Goal: Information Seeking & Learning: Compare options

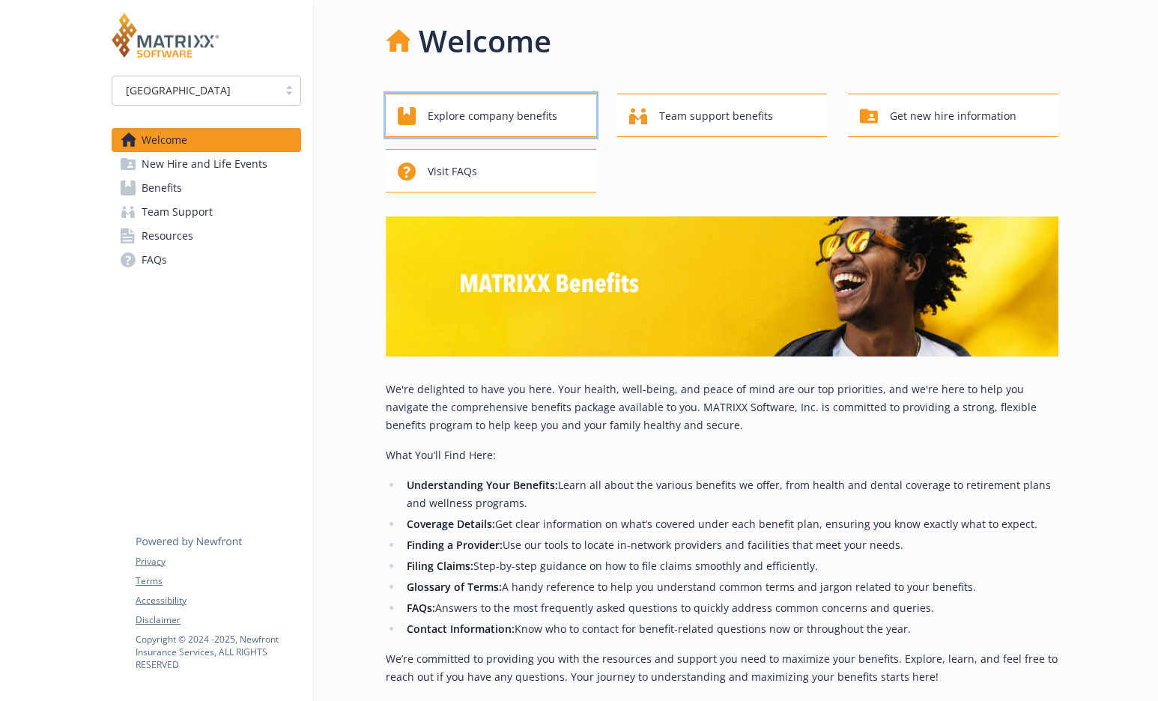
click at [496, 118] on span "Explore company benefits" at bounding box center [493, 116] width 130 height 28
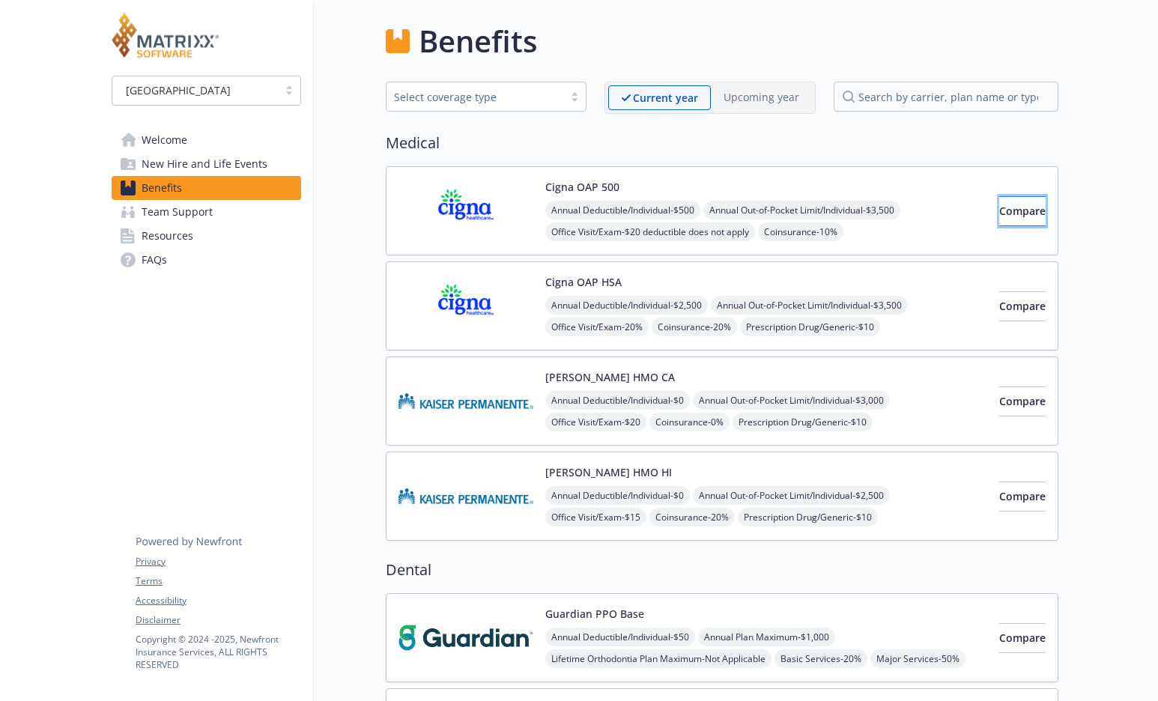
click at [999, 209] on span "Compare" at bounding box center [1022, 211] width 46 height 14
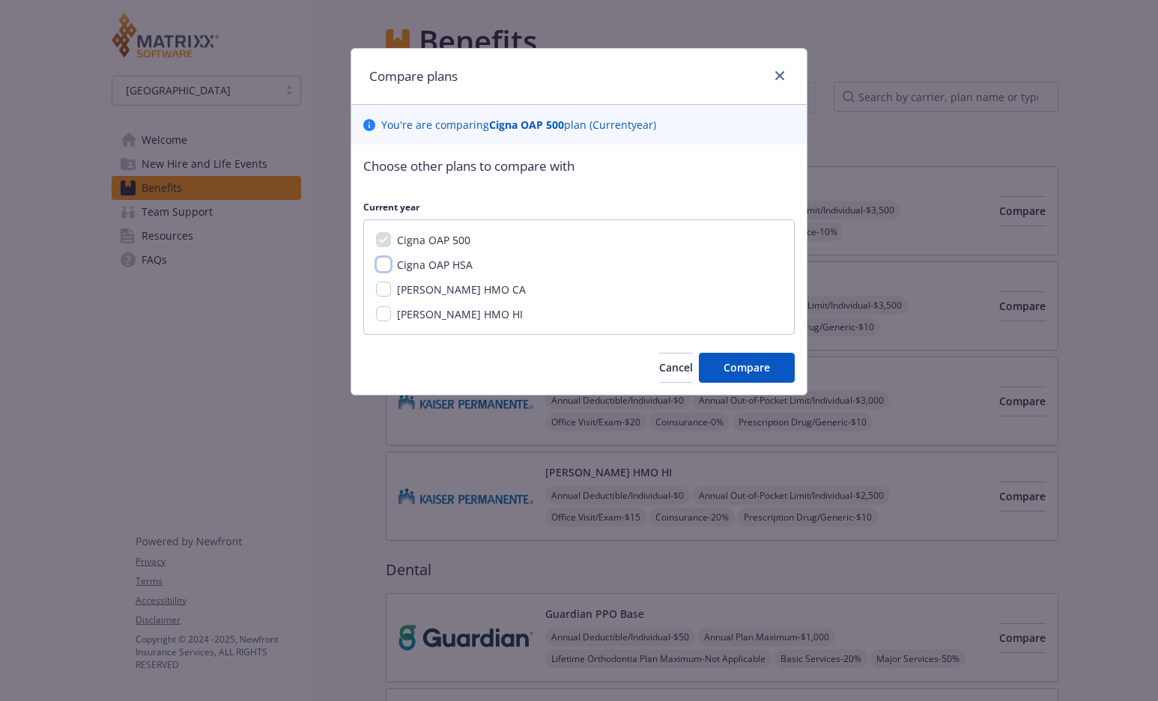
click at [381, 267] on input "Cigna OAP HSA" at bounding box center [383, 264] width 15 height 15
checkbox input "true"
click at [751, 372] on span "Compare" at bounding box center [747, 367] width 46 height 14
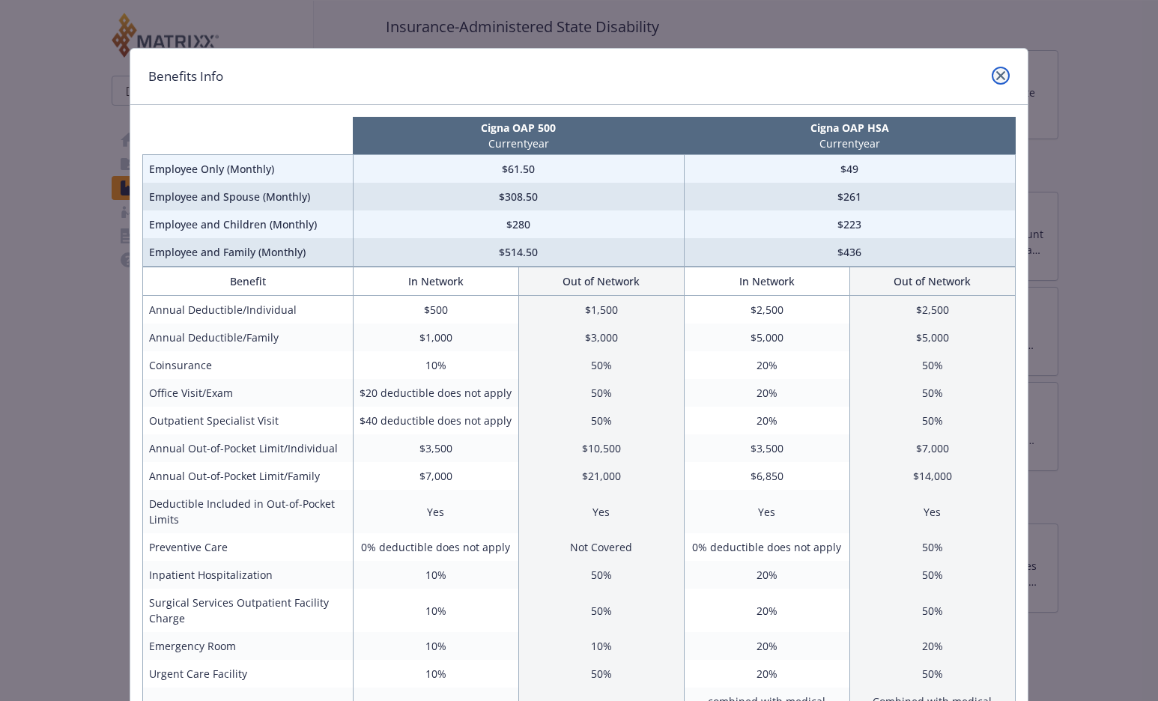
click at [996, 74] on icon "close" at bounding box center [1000, 75] width 9 height 9
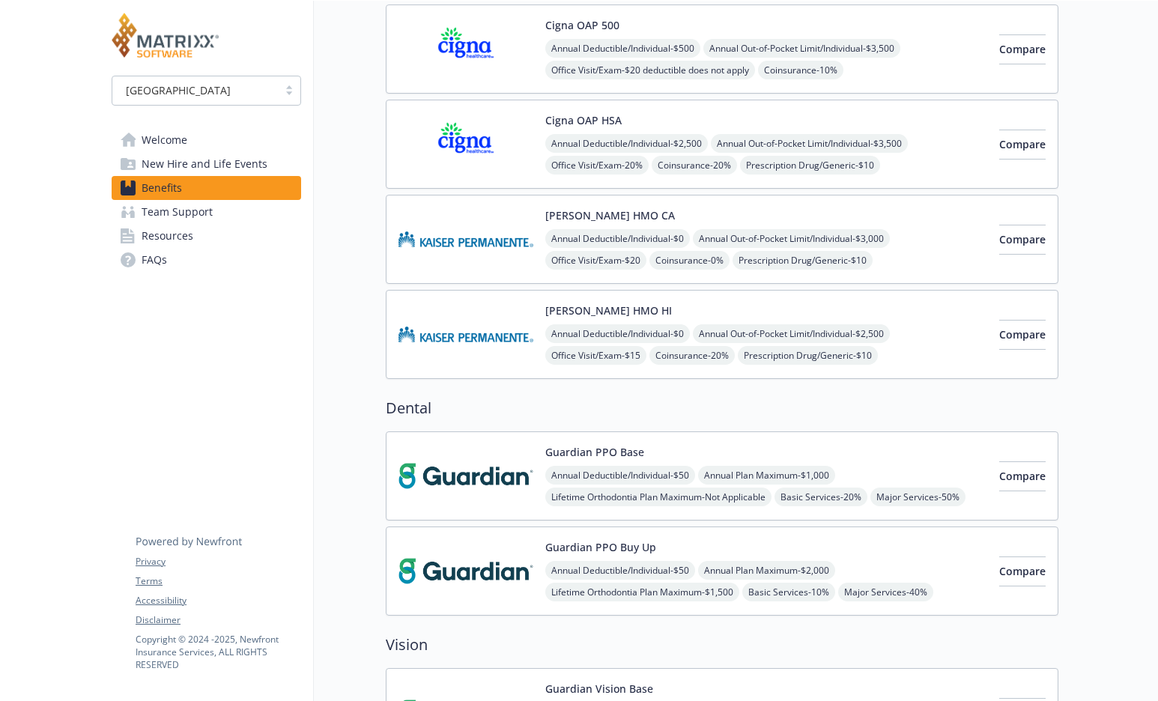
scroll to position [12, 0]
